Goal: Transaction & Acquisition: Purchase product/service

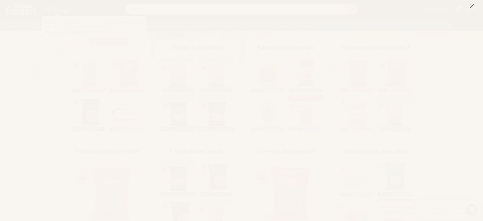
click at [472, 6] on line at bounding box center [472, 6] width 4 height 4
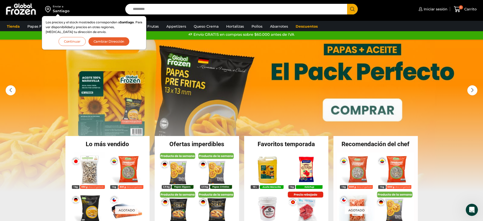
scroll to position [4, 0]
click at [65, 42] on button "Continuar" at bounding box center [72, 41] width 27 height 9
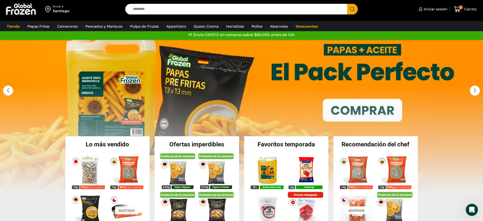
scroll to position [0, 0]
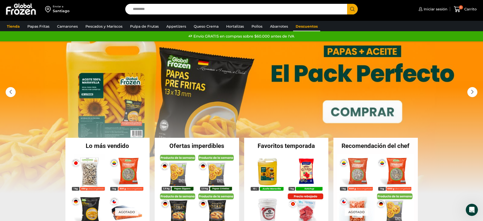
click at [304, 27] on link "Descuentos" at bounding box center [306, 27] width 27 height 10
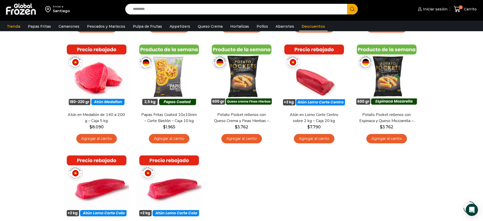
scroll to position [138, 0]
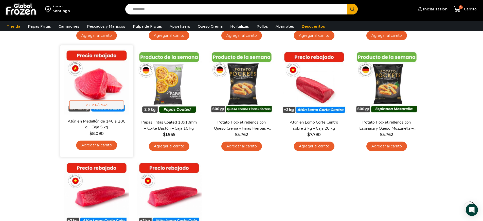
click at [90, 107] on span "Vista Rápida" at bounding box center [96, 104] width 55 height 9
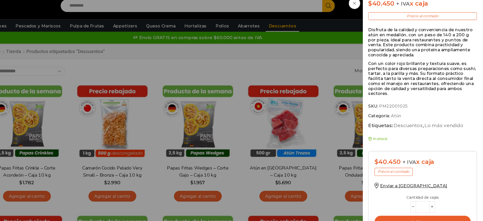
scroll to position [0, 0]
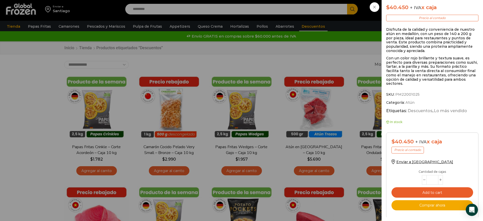
click at [251, 0] on div "Atún en Medallón de 140 a 200 g - Caja 5 kg $ 8.090 + IVA x kg $ 40.450 + IVA x…" at bounding box center [241, 0] width 483 height 0
